Goal: Transaction & Acquisition: Purchase product/service

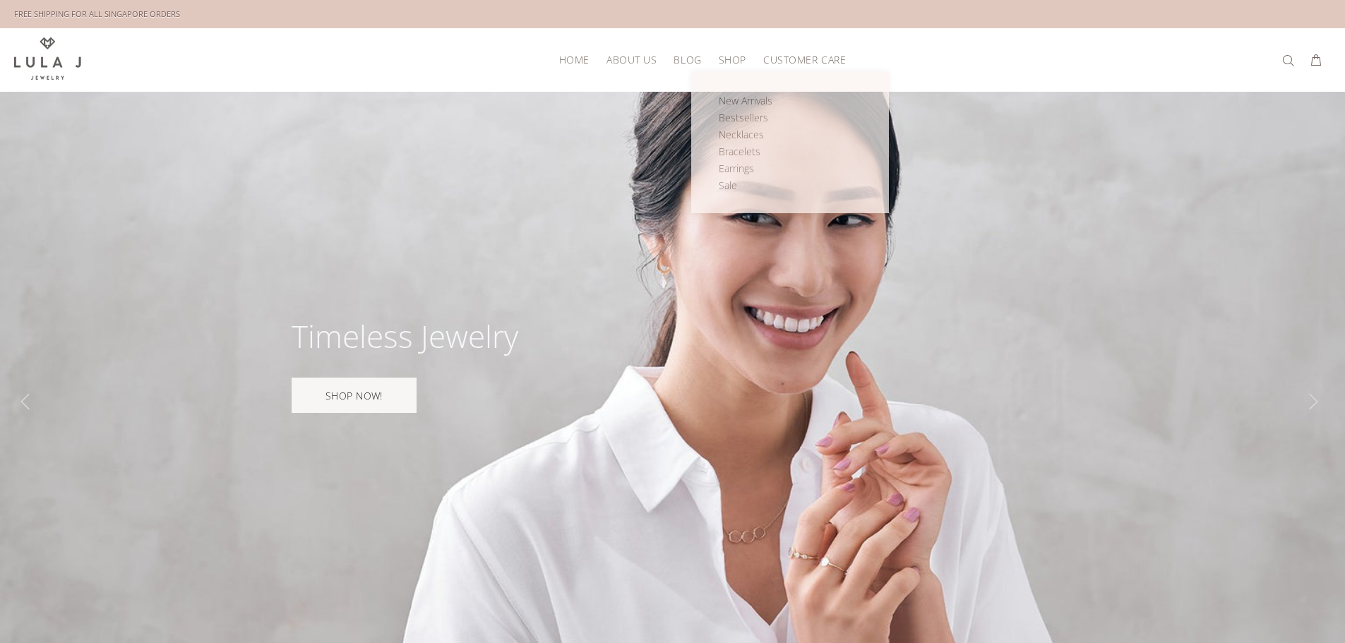
click at [739, 54] on span "SHOP" at bounding box center [733, 59] width 28 height 11
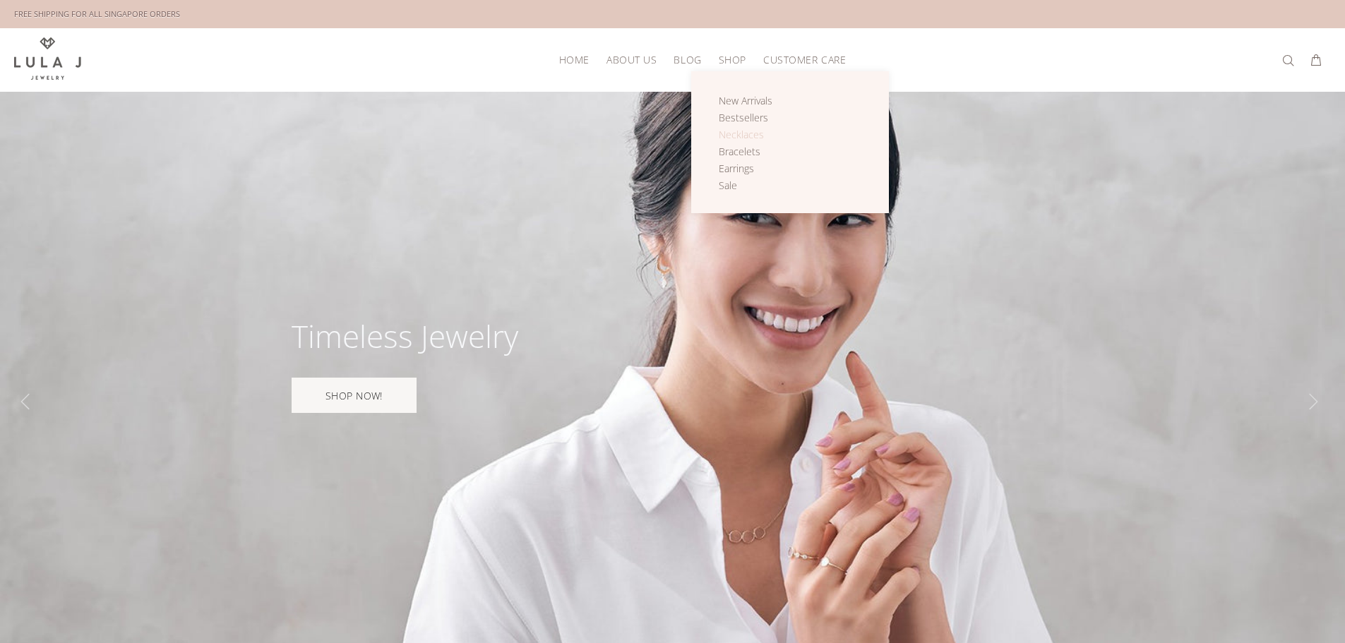
click at [744, 133] on span "Necklaces" at bounding box center [741, 134] width 45 height 13
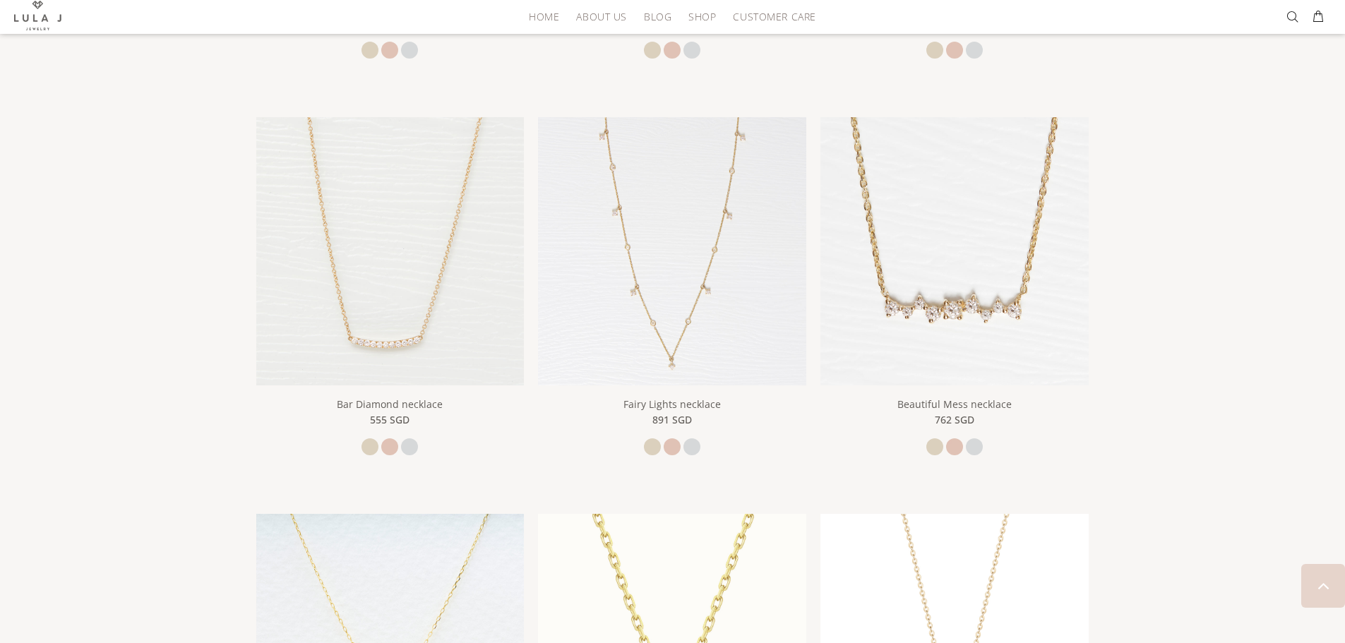
scroll to position [777, 0]
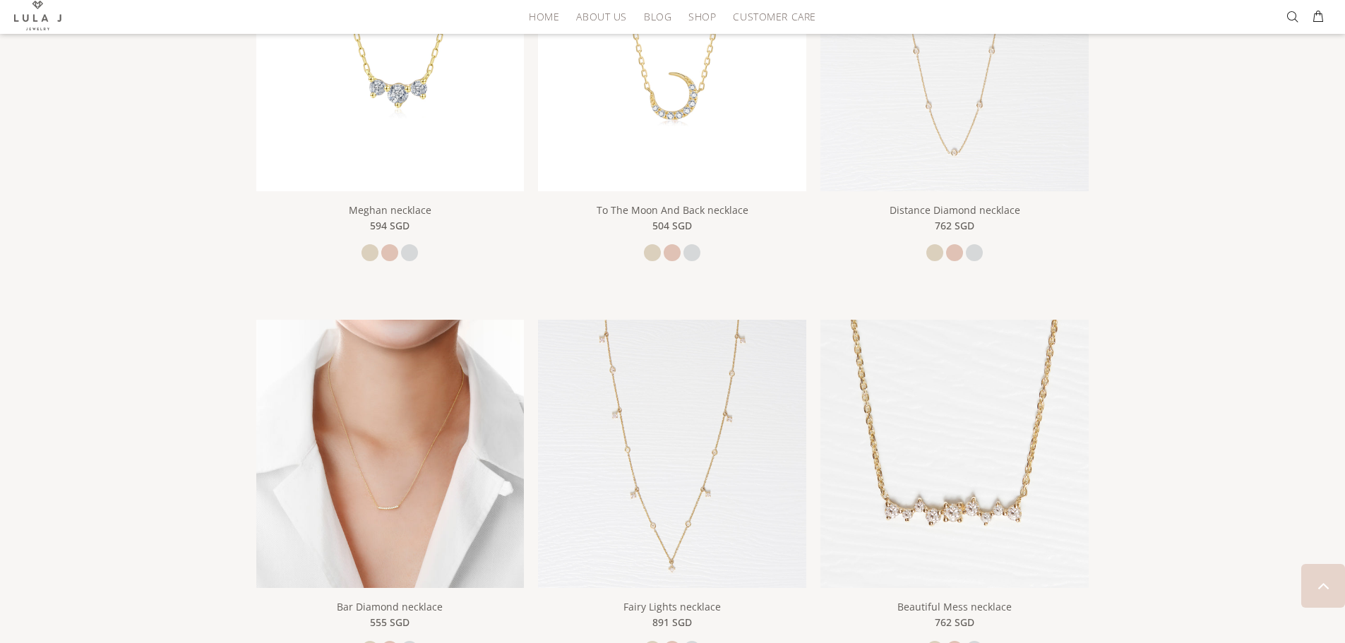
click at [470, 429] on img at bounding box center [390, 454] width 268 height 268
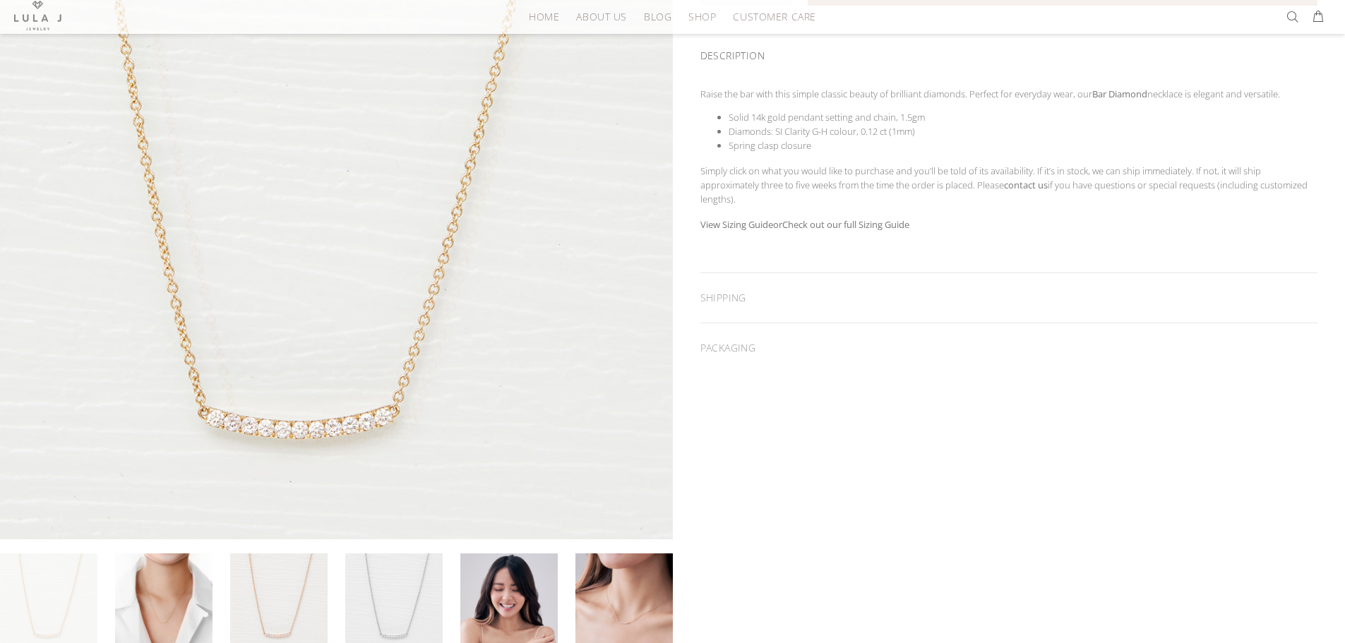
scroll to position [282, 0]
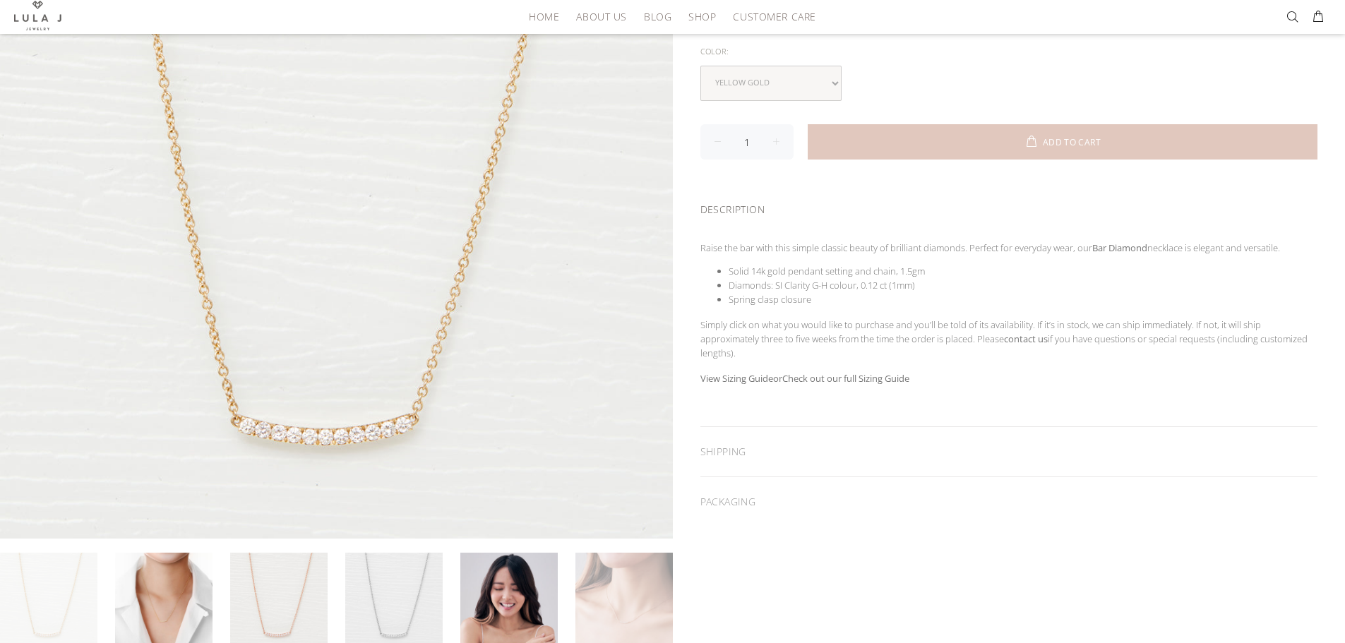
click at [638, 585] on link at bounding box center [624, 601] width 97 height 97
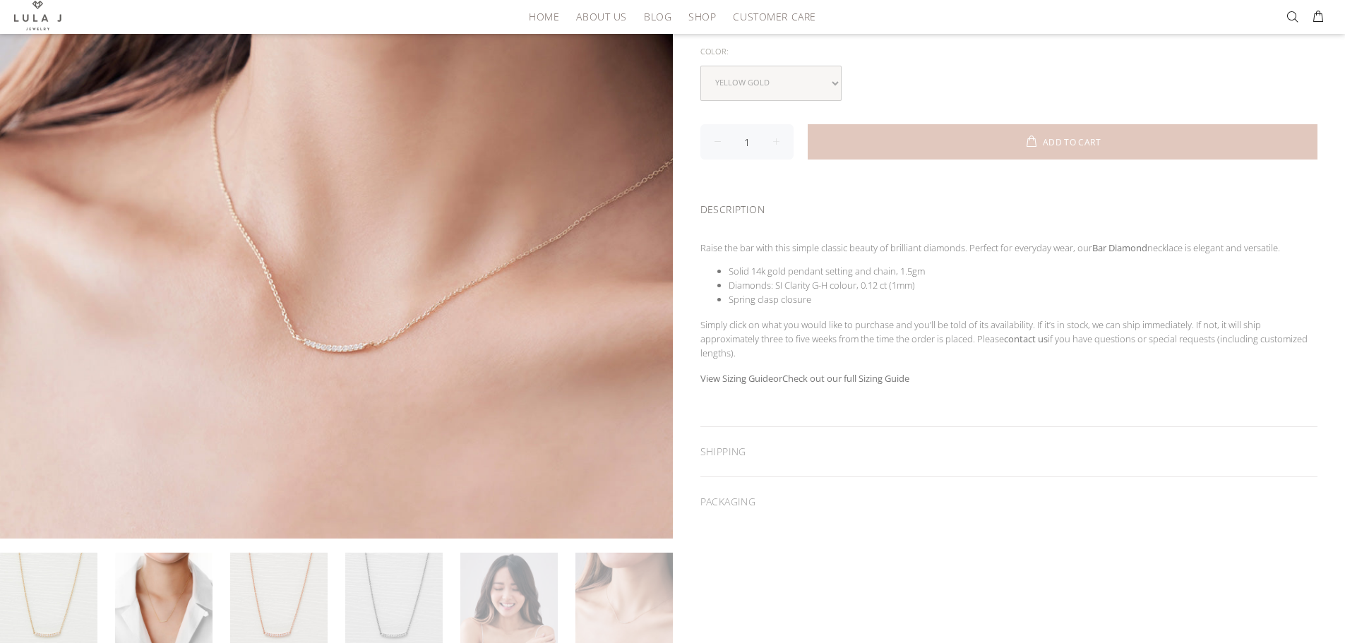
click at [515, 585] on link at bounding box center [508, 601] width 97 height 97
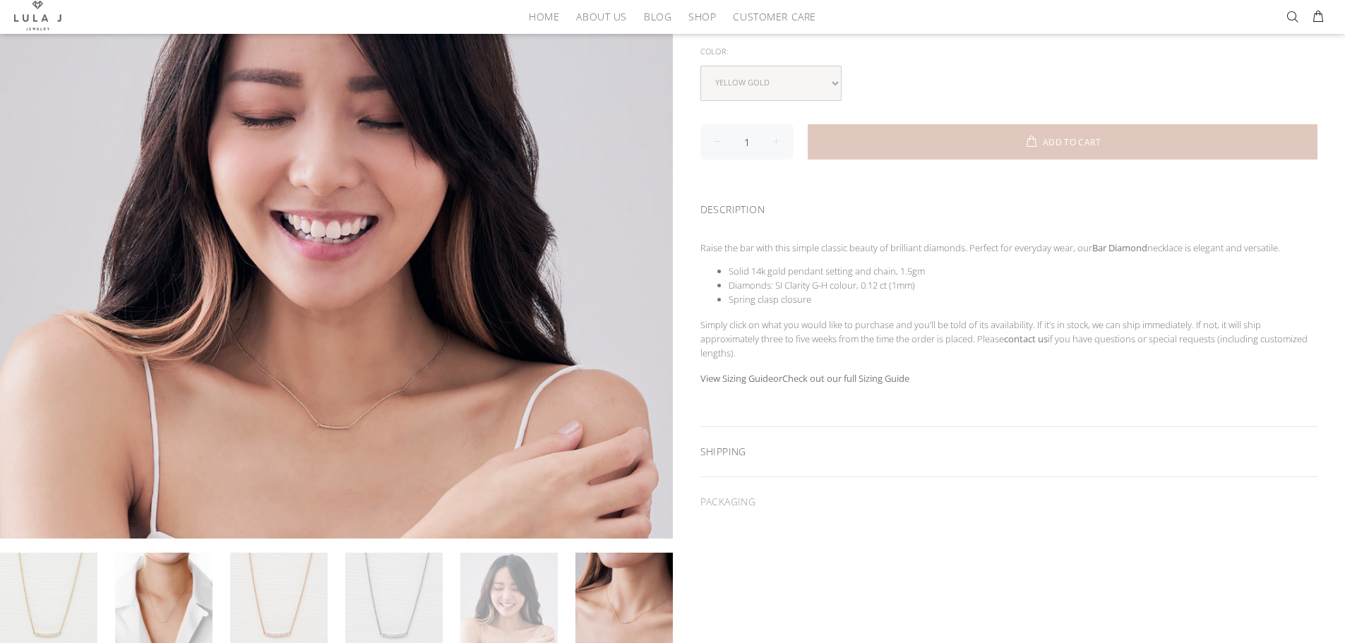
scroll to position [353, 0]
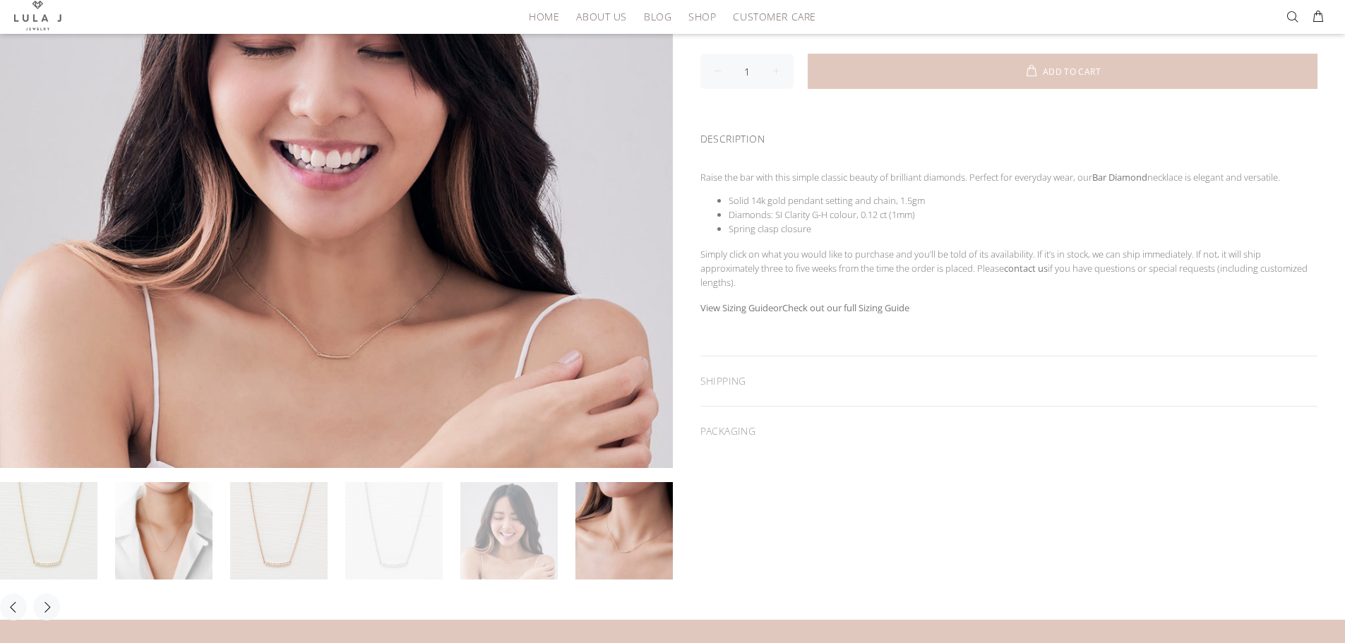
click at [413, 528] on link at bounding box center [393, 530] width 97 height 97
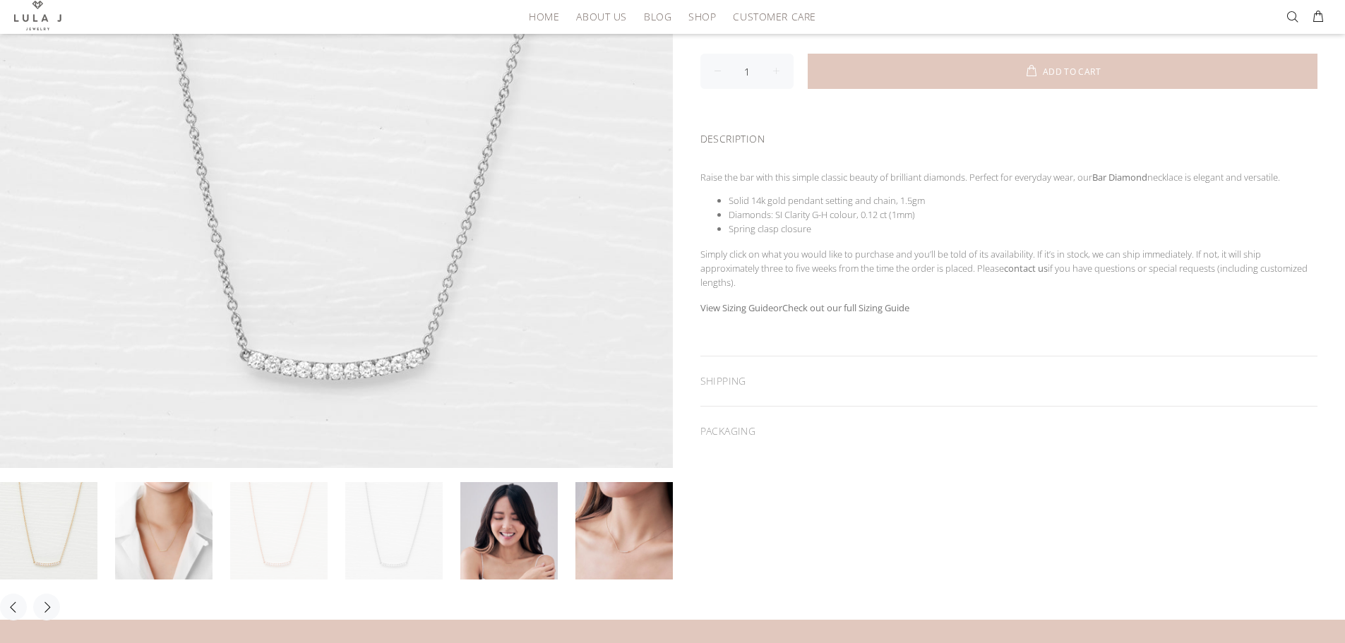
click at [285, 532] on link at bounding box center [278, 530] width 97 height 97
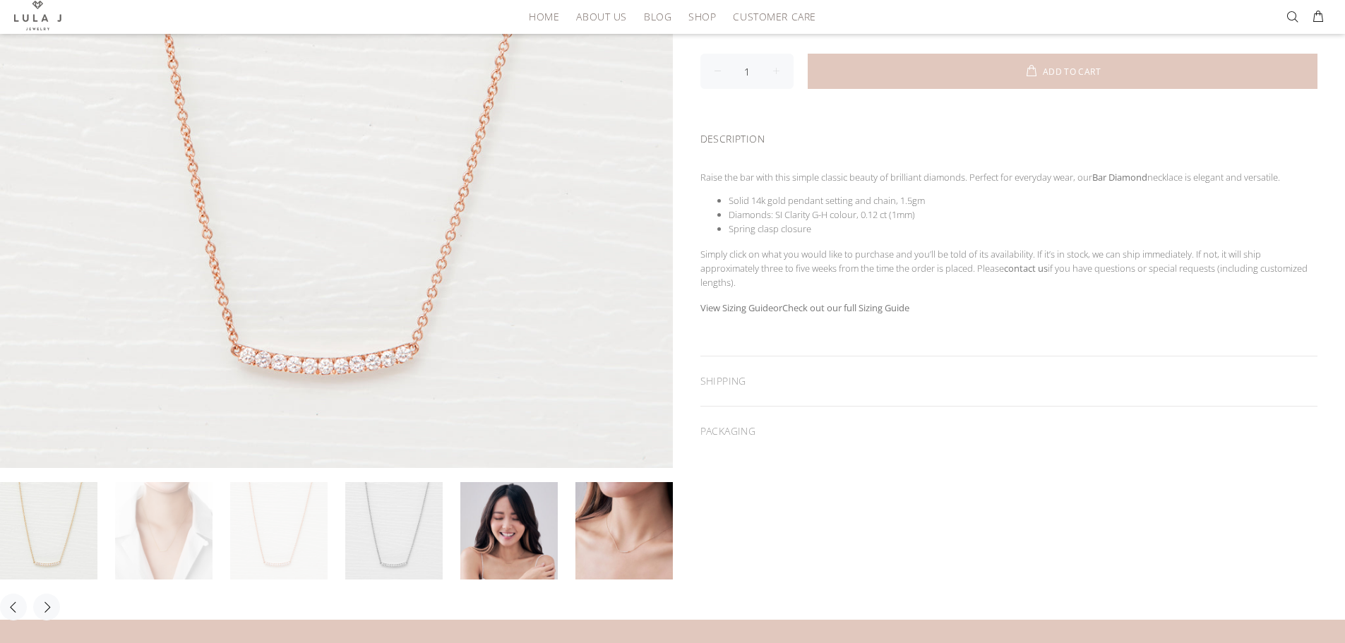
click at [160, 534] on link at bounding box center [163, 530] width 97 height 97
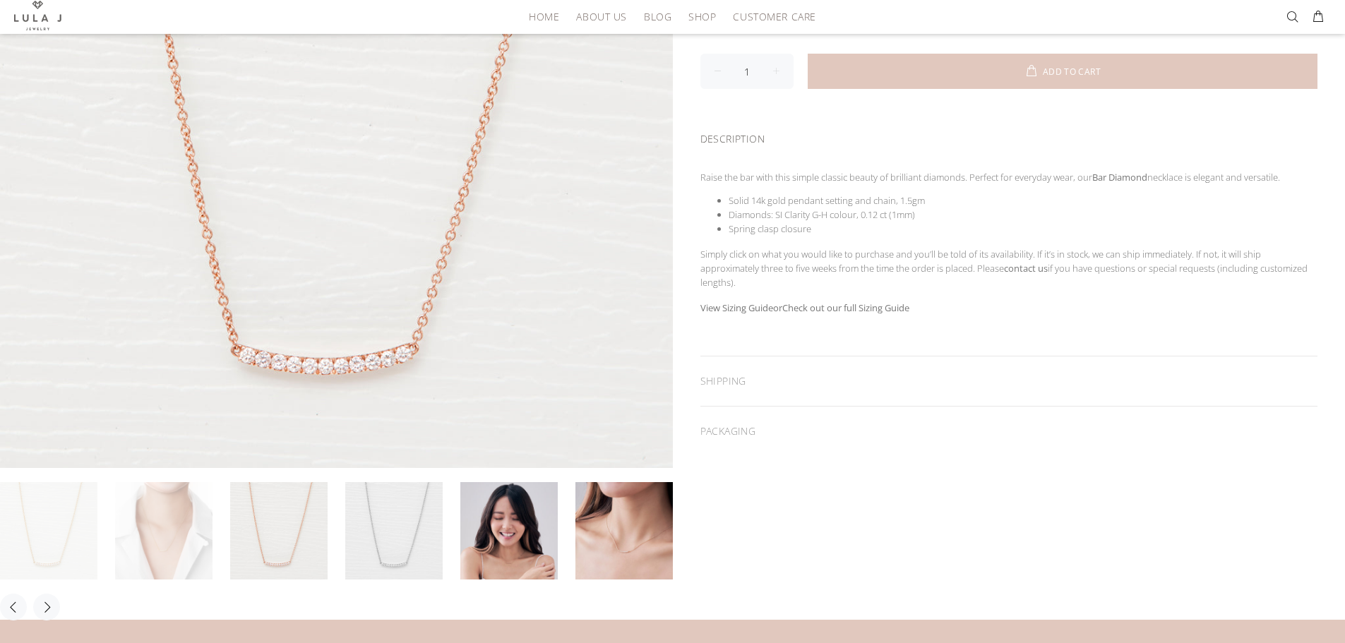
click at [34, 525] on link at bounding box center [48, 530] width 97 height 97
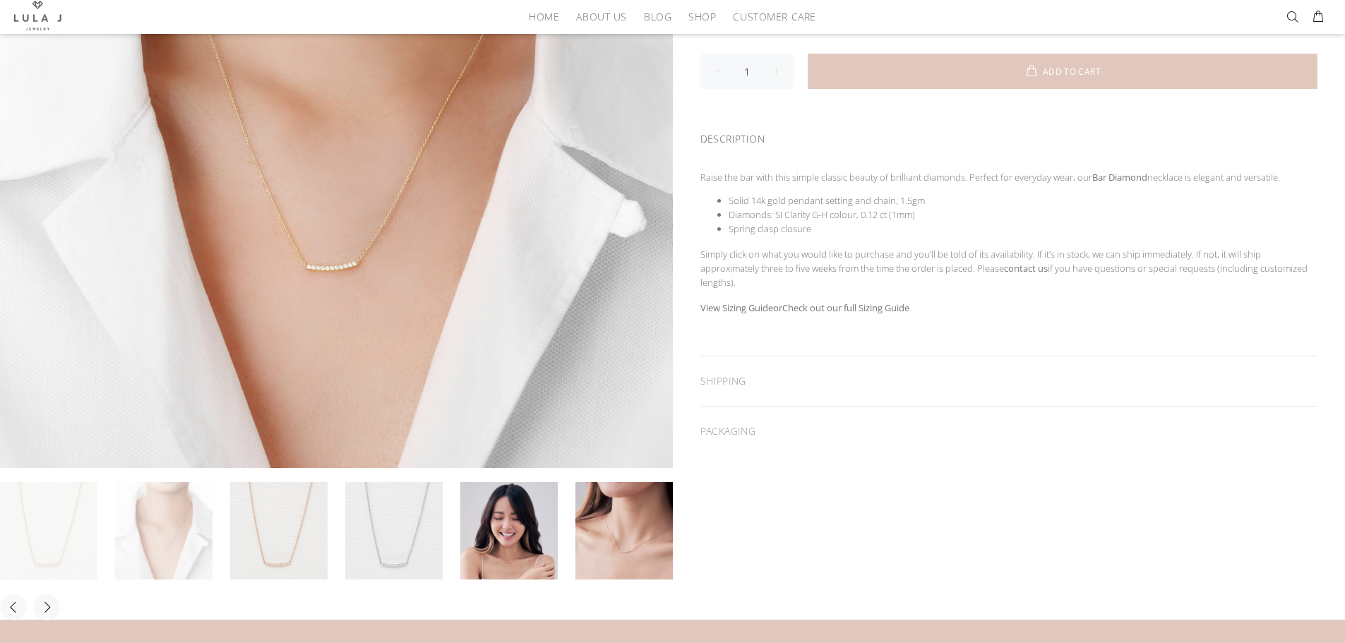
click at [184, 515] on link at bounding box center [163, 530] width 97 height 97
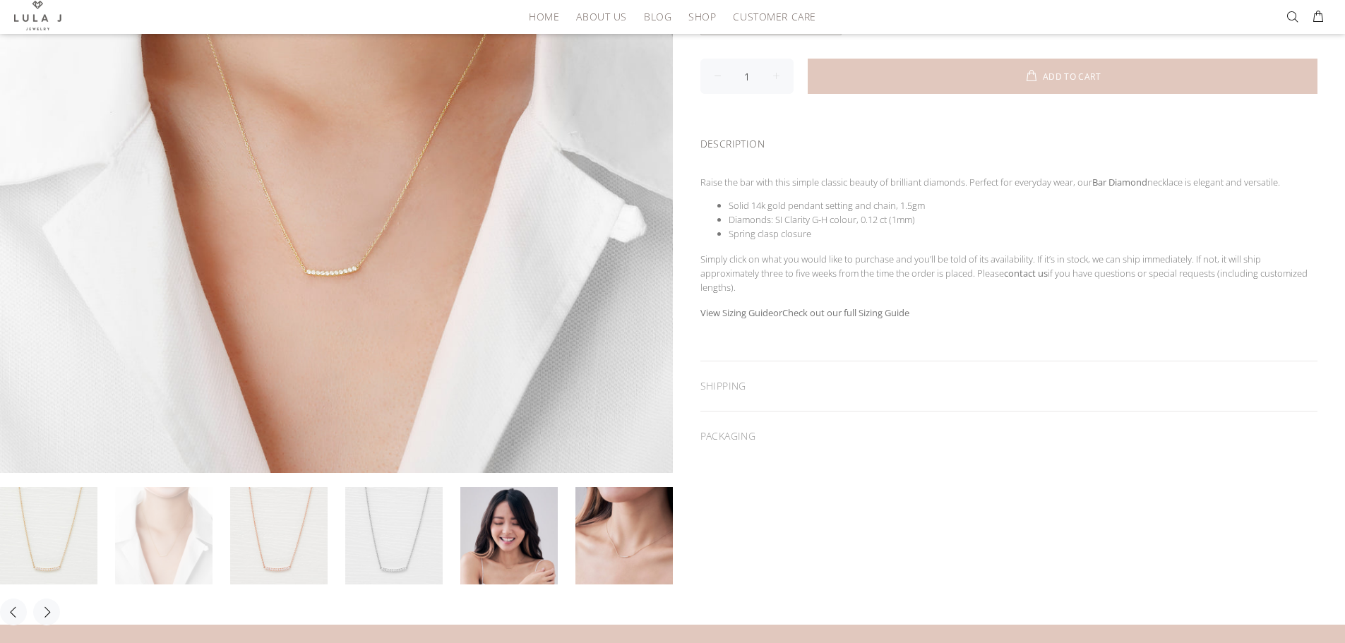
scroll to position [494, 0]
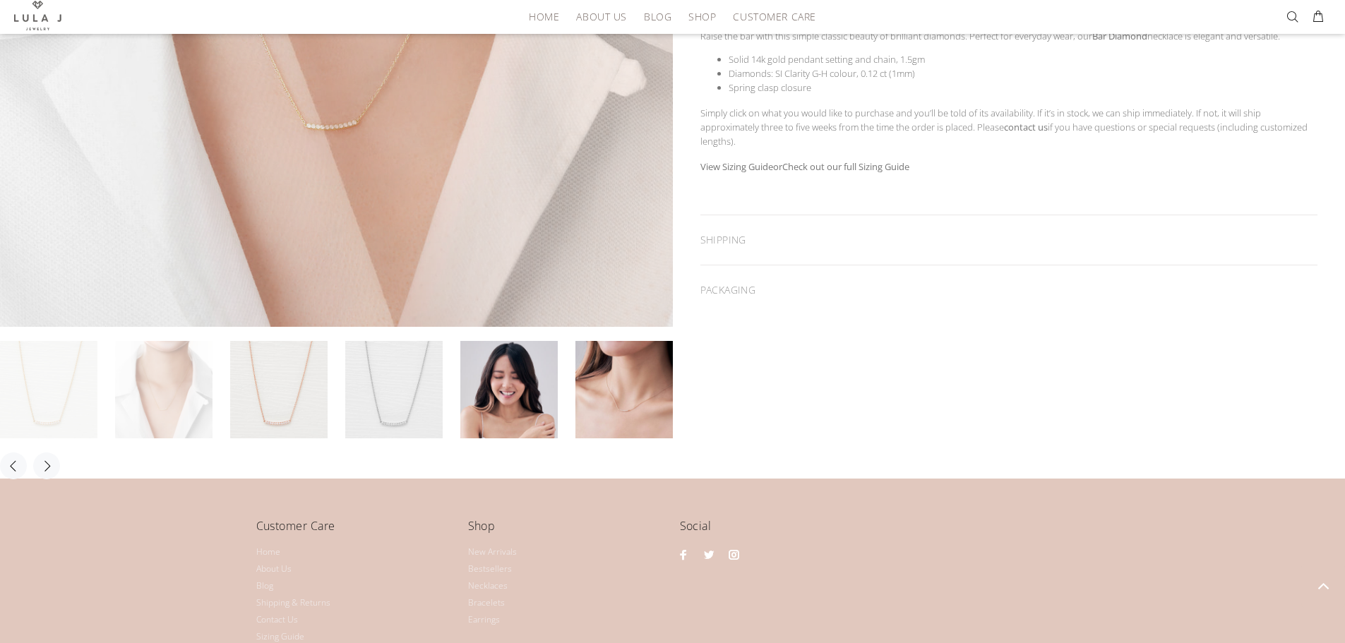
click at [54, 380] on link at bounding box center [48, 389] width 97 height 97
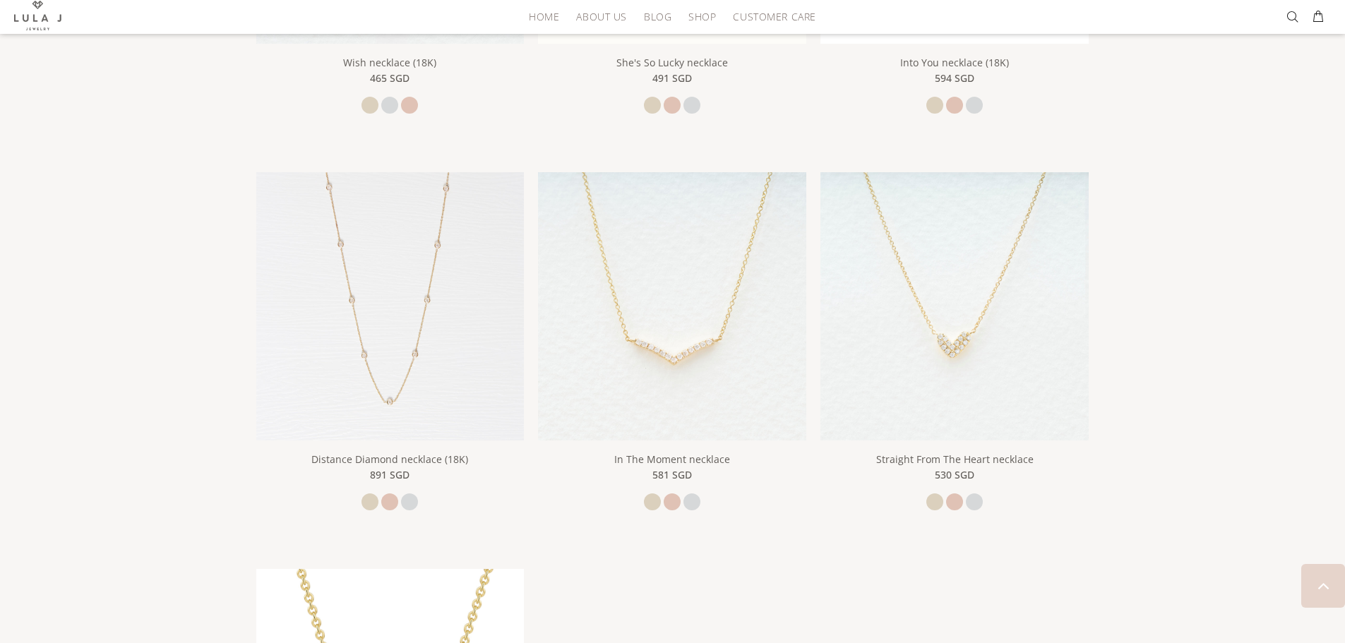
scroll to position [2001, 0]
